Goal: Task Accomplishment & Management: Manage account settings

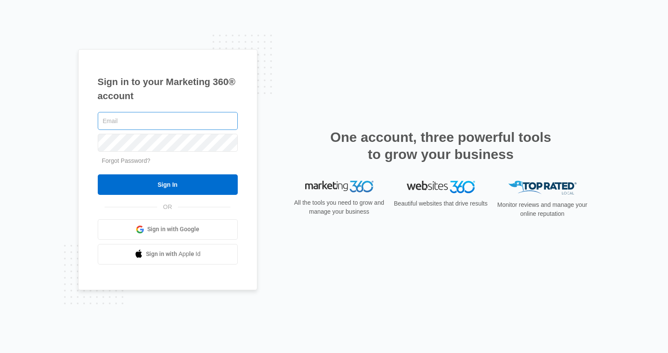
click at [153, 121] on input "text" at bounding box center [168, 121] width 140 height 18
type input "[PERSON_NAME][EMAIL_ADDRESS][PERSON_NAME][DOMAIN_NAME]"
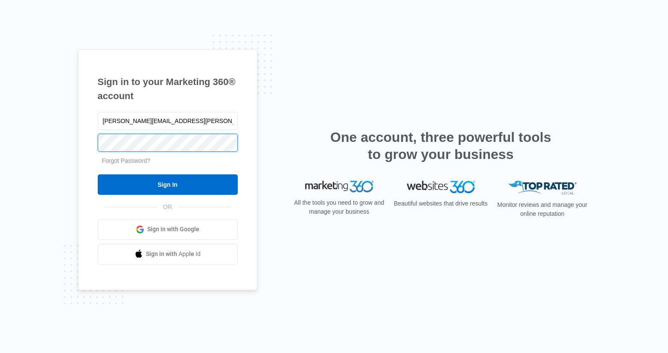
click at [98, 174] on input "Sign In" at bounding box center [168, 184] width 140 height 20
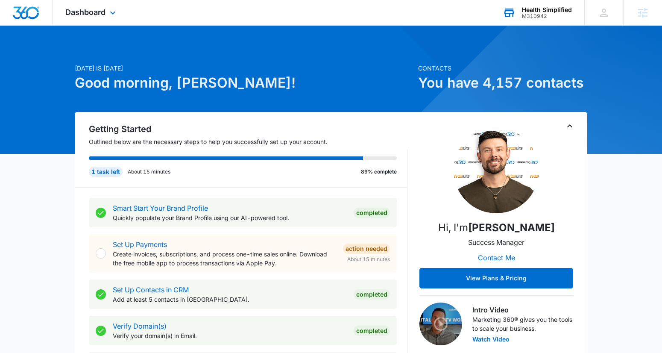
click at [558, 15] on div "M310942" at bounding box center [547, 16] width 50 height 6
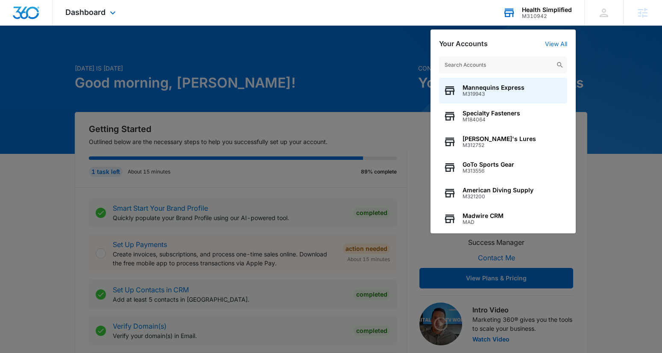
click at [484, 64] on input "text" at bounding box center [503, 64] width 128 height 17
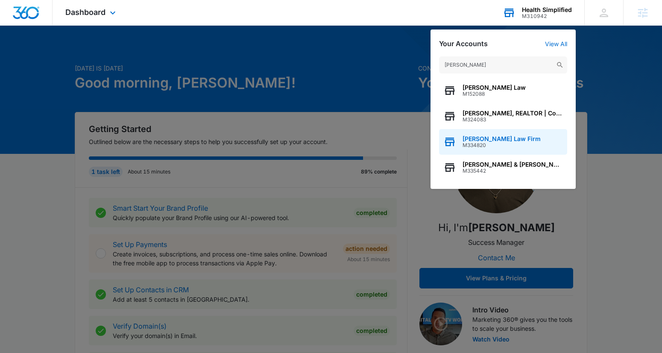
type input "[PERSON_NAME]"
click at [489, 136] on span "[PERSON_NAME] Law Firm" at bounding box center [501, 138] width 78 height 7
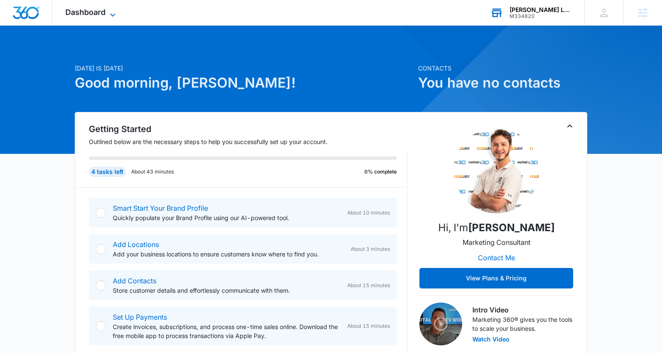
click at [112, 15] on icon at bounding box center [113, 15] width 10 height 10
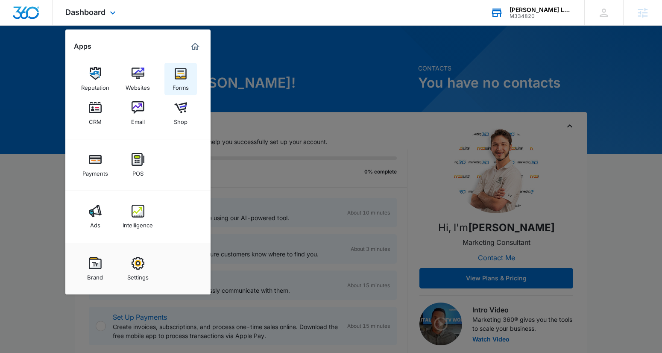
click at [179, 78] on img at bounding box center [180, 73] width 13 height 13
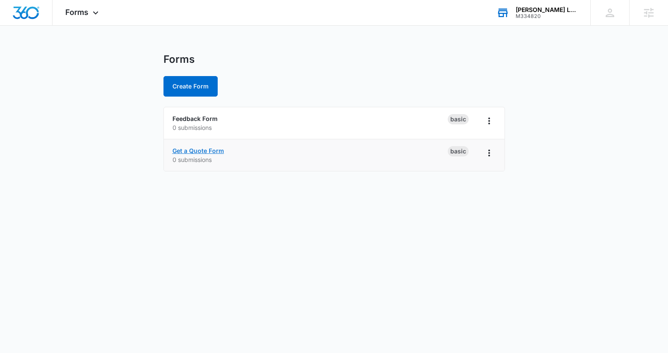
click at [197, 151] on link "Get a Quote Form" at bounding box center [198, 150] width 52 height 7
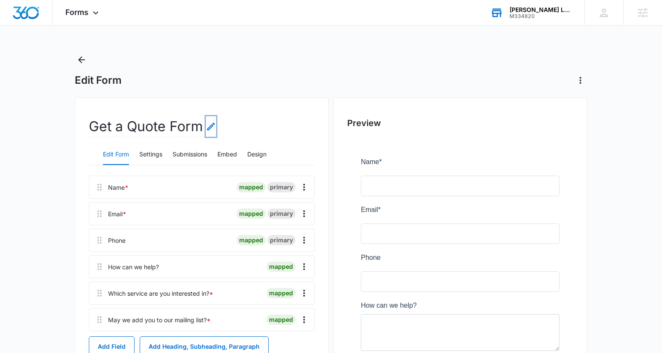
click at [210, 126] on icon "Edit Form Name" at bounding box center [211, 126] width 10 height 10
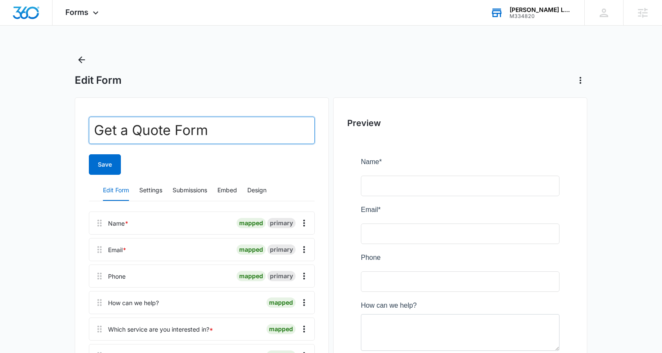
drag, startPoint x: 210, startPoint y: 131, endPoint x: 15, endPoint y: 135, distance: 195.5
click at [15, 135] on main "Edit Form Get a Quote Form Save Edit Form Settings Submissions Embed Design Nam…" at bounding box center [331, 298] width 662 height 490
type input "Book Free Case Evaluation"
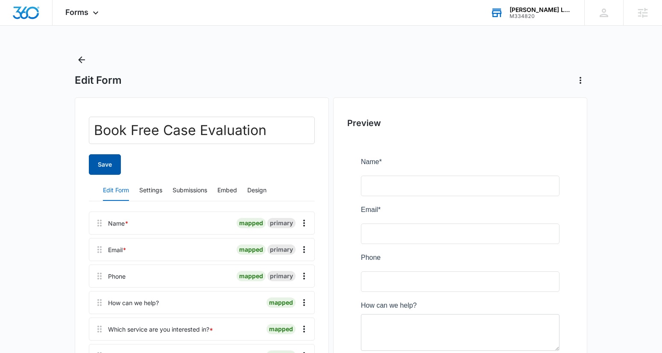
click at [102, 161] on button "Save" at bounding box center [105, 164] width 32 height 20
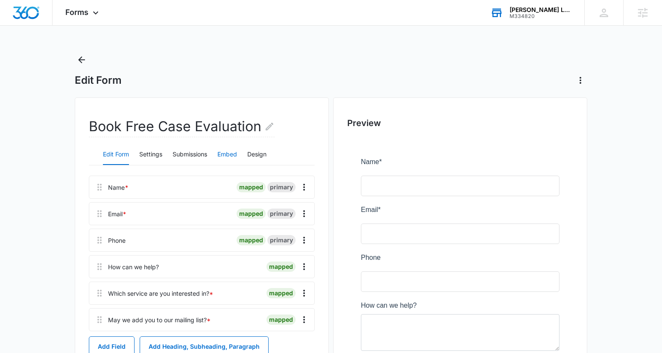
click at [228, 156] on button "Embed" at bounding box center [227, 154] width 20 height 20
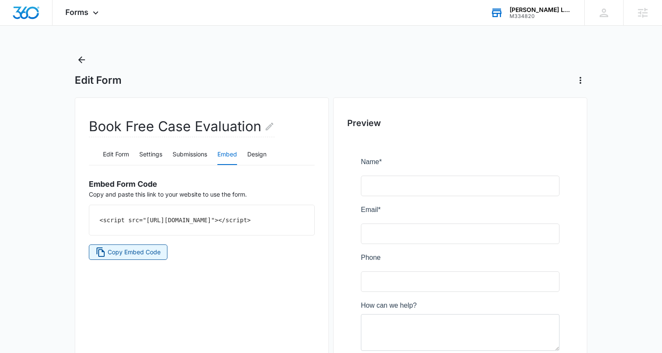
click at [130, 257] on span "Copy Embed Code" at bounding box center [134, 251] width 53 height 9
